Goal: Information Seeking & Learning: Check status

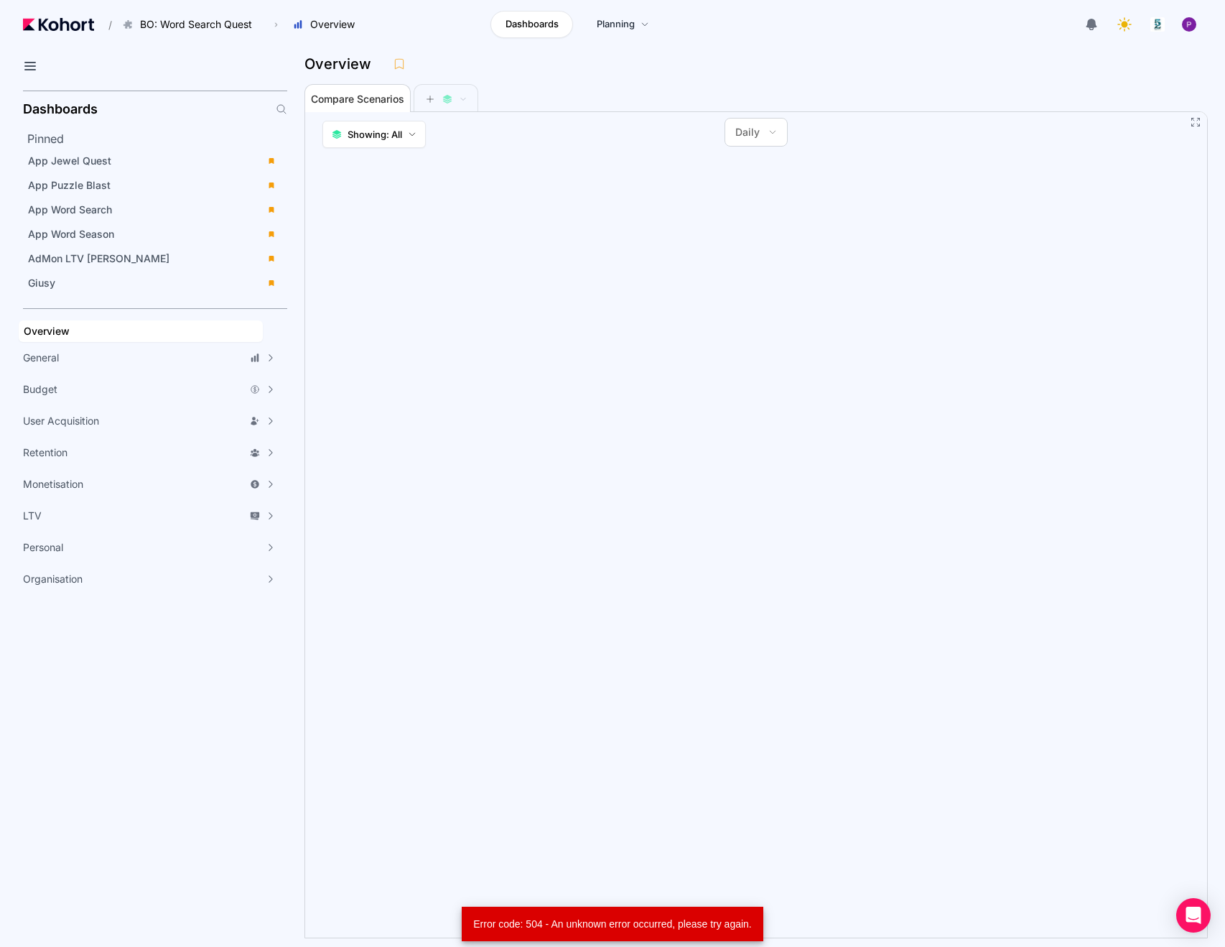
scroll to position [129, 0]
click at [62, 276] on div "Giusy" at bounding box center [143, 283] width 230 height 14
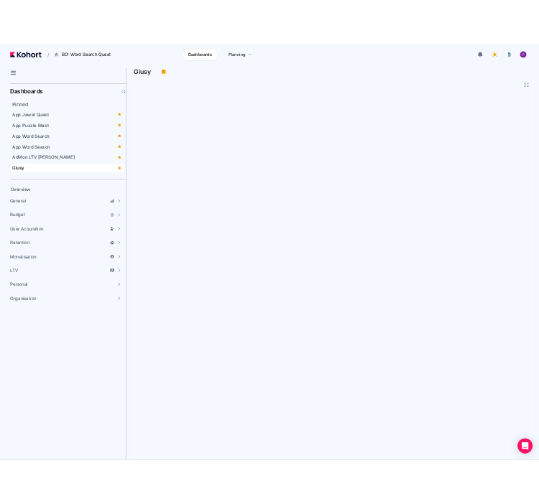
scroll to position [129, 0]
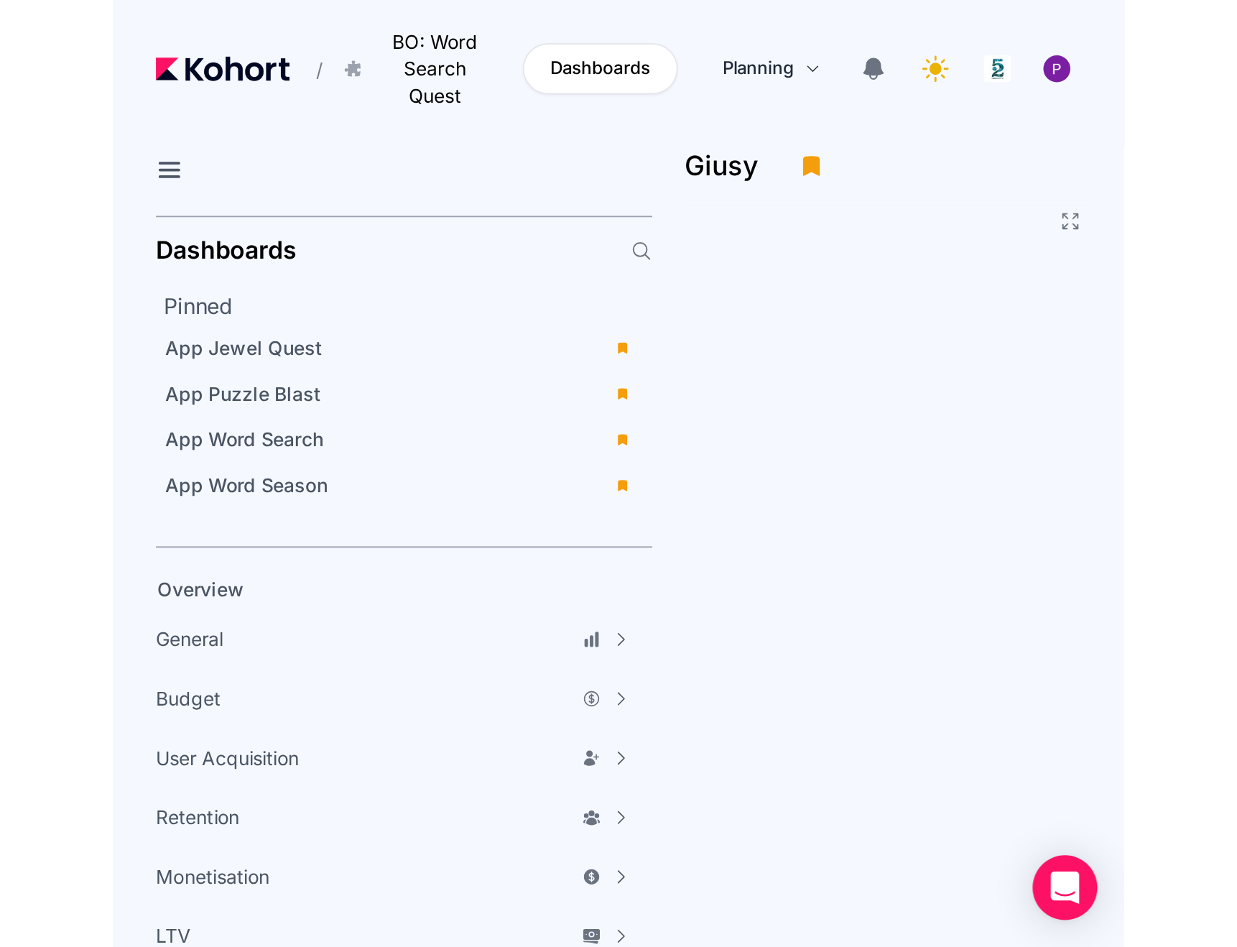
scroll to position [129, 0]
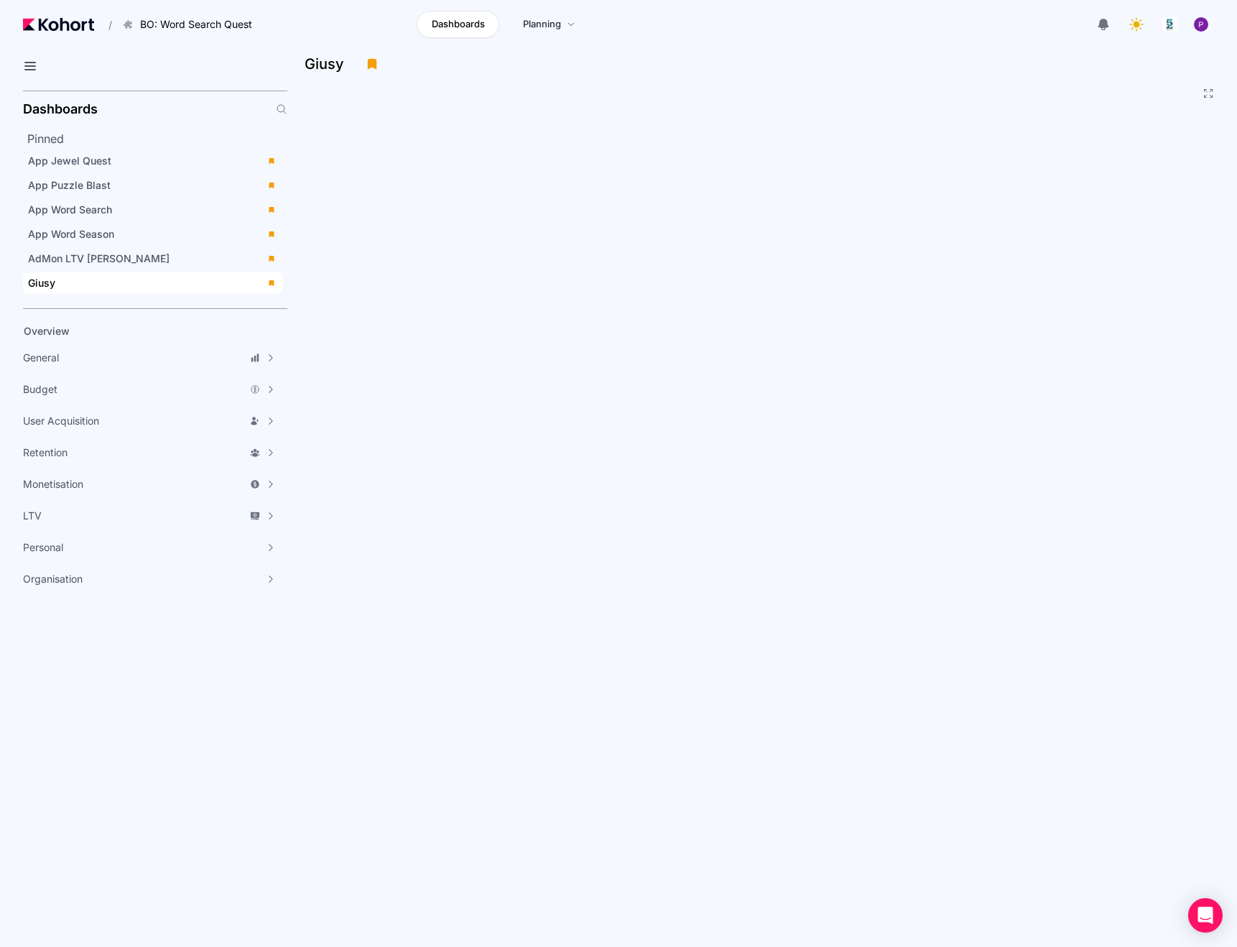
scroll to position [129, 0]
